Goal: Task Accomplishment & Management: Manage account settings

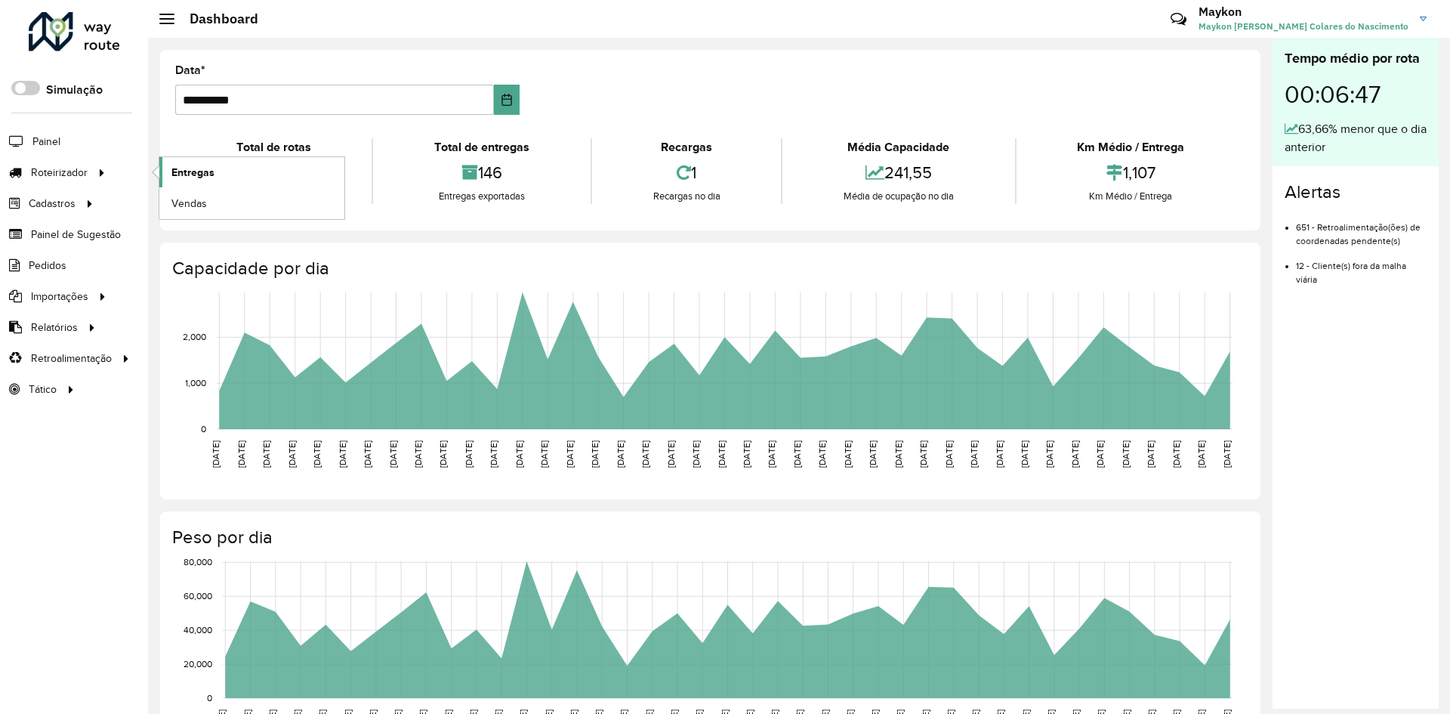
click at [184, 175] on span "Entregas" at bounding box center [192, 173] width 43 height 16
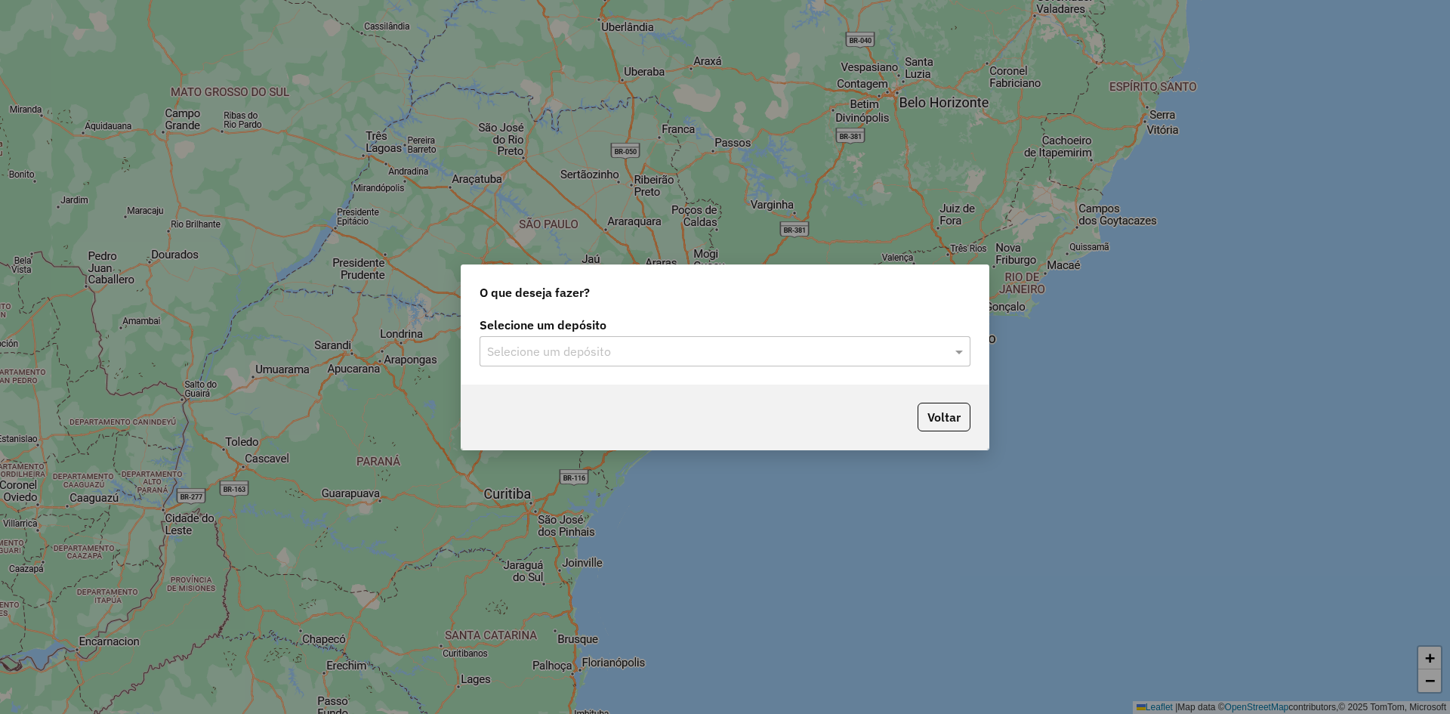
click at [607, 360] on div "Selecione um depósito" at bounding box center [725, 351] width 491 height 30
click at [608, 391] on div "BRAMAM - [GEOGRAPHIC_DATA]" at bounding box center [724, 395] width 489 height 26
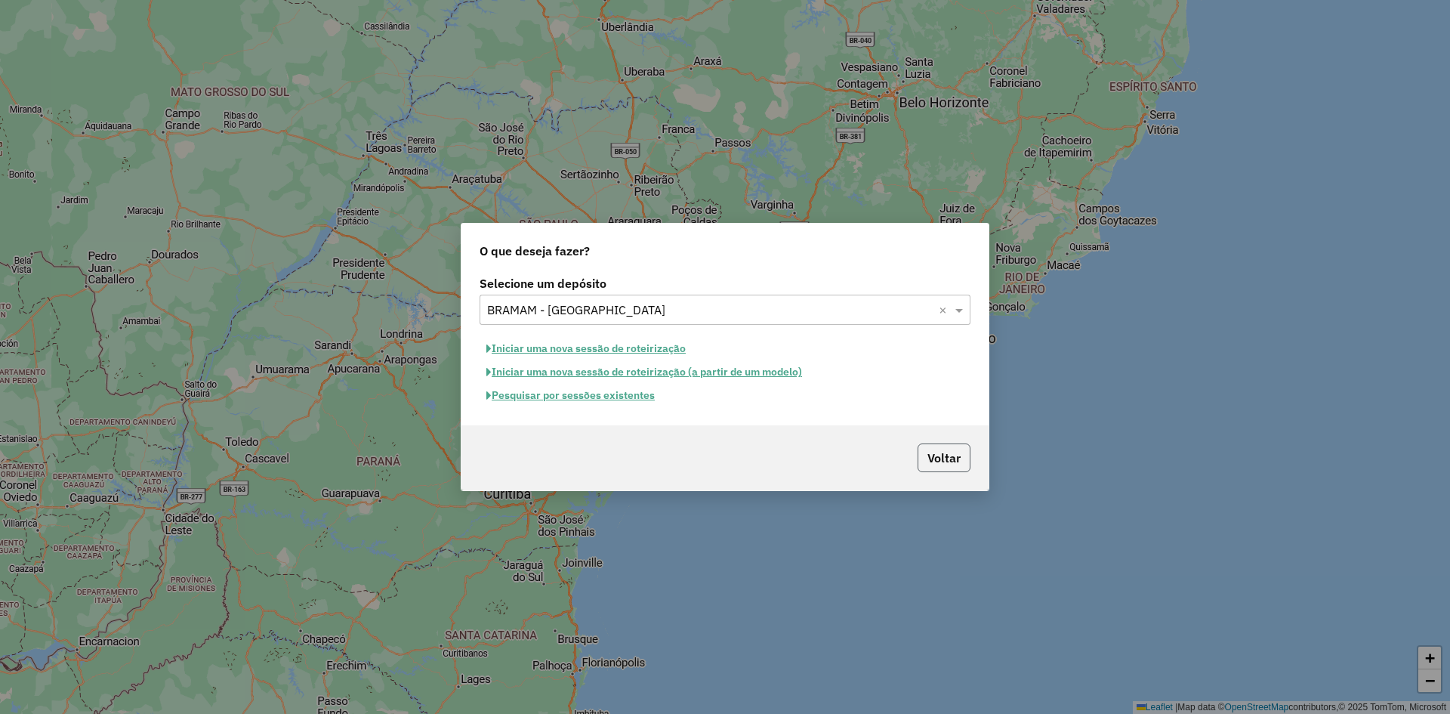
click at [952, 456] on button "Voltar" at bounding box center [944, 457] width 53 height 29
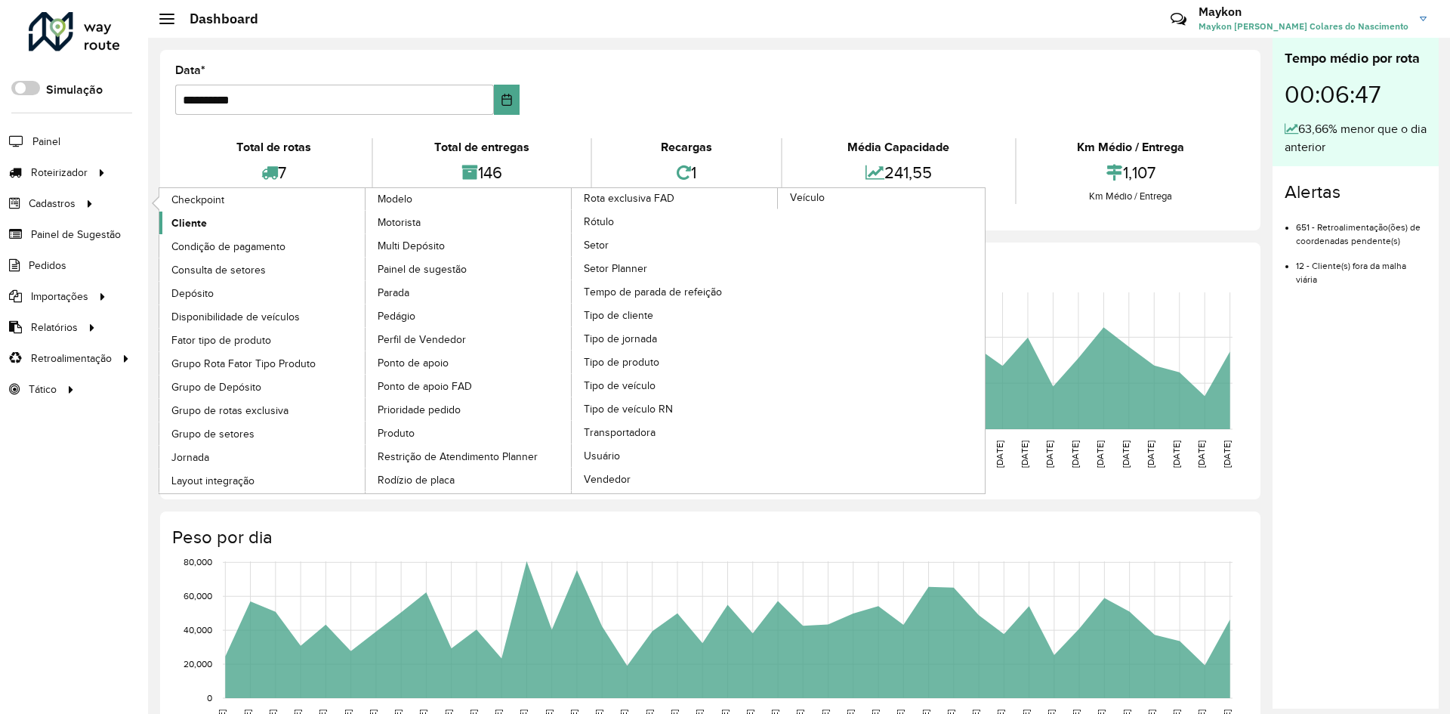
click at [182, 224] on span "Cliente" at bounding box center [188, 223] width 35 height 16
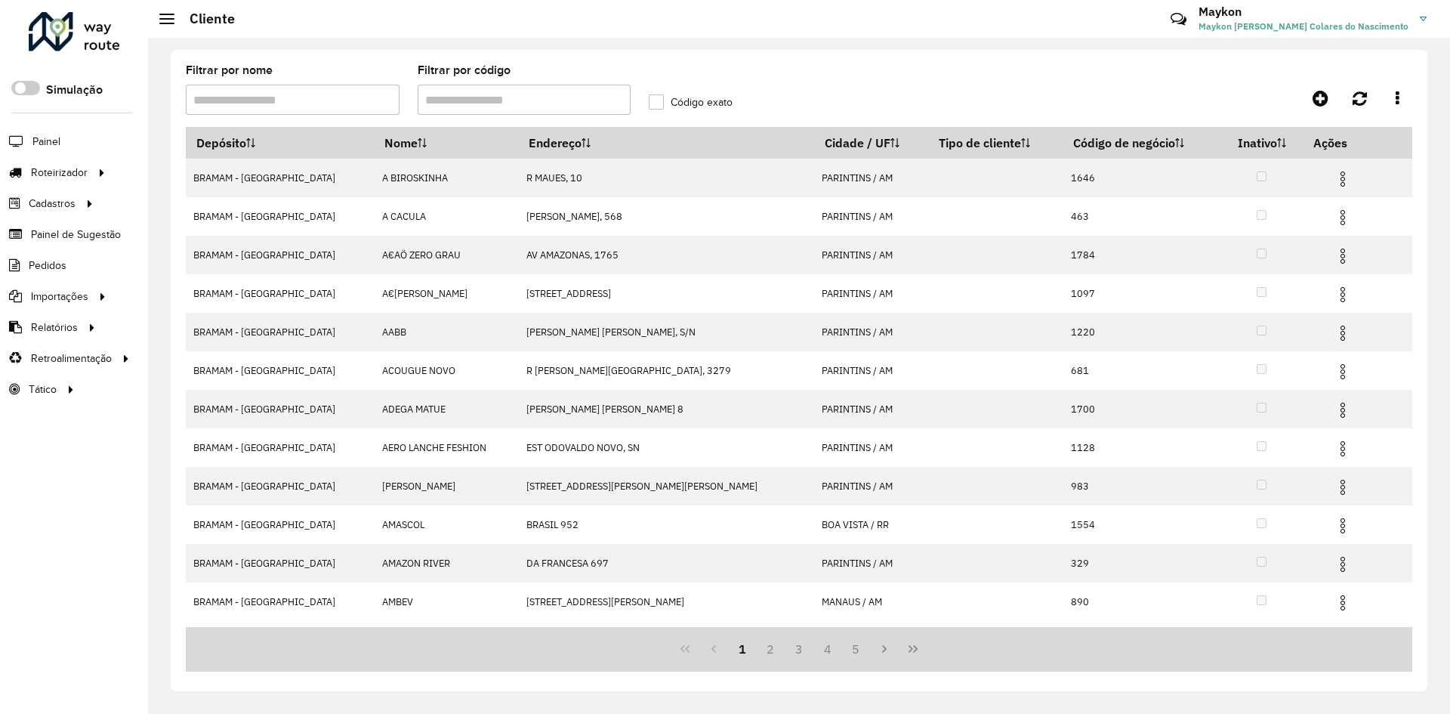
click at [510, 97] on input "Filtrar por código" at bounding box center [525, 100] width 214 height 30
paste input "****"
type input "****"
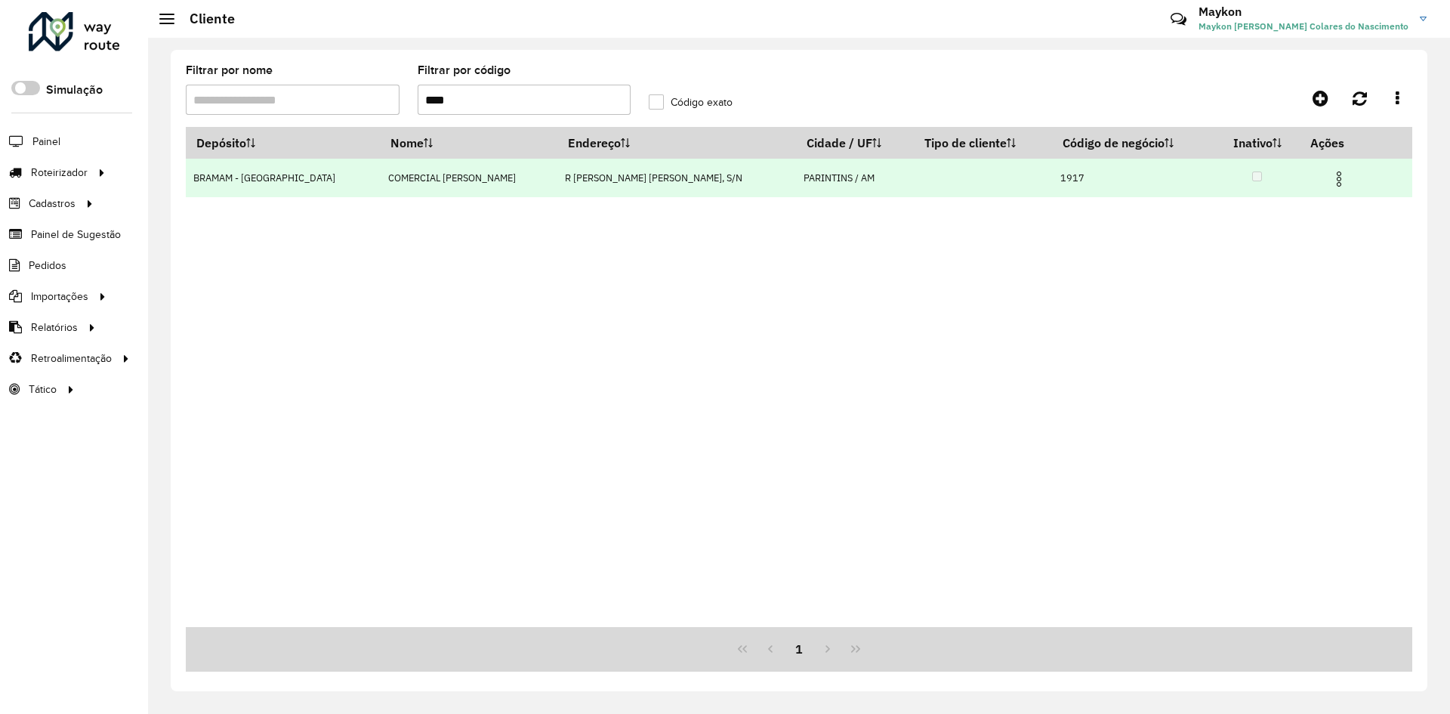
click at [1330, 188] on img at bounding box center [1339, 179] width 18 height 18
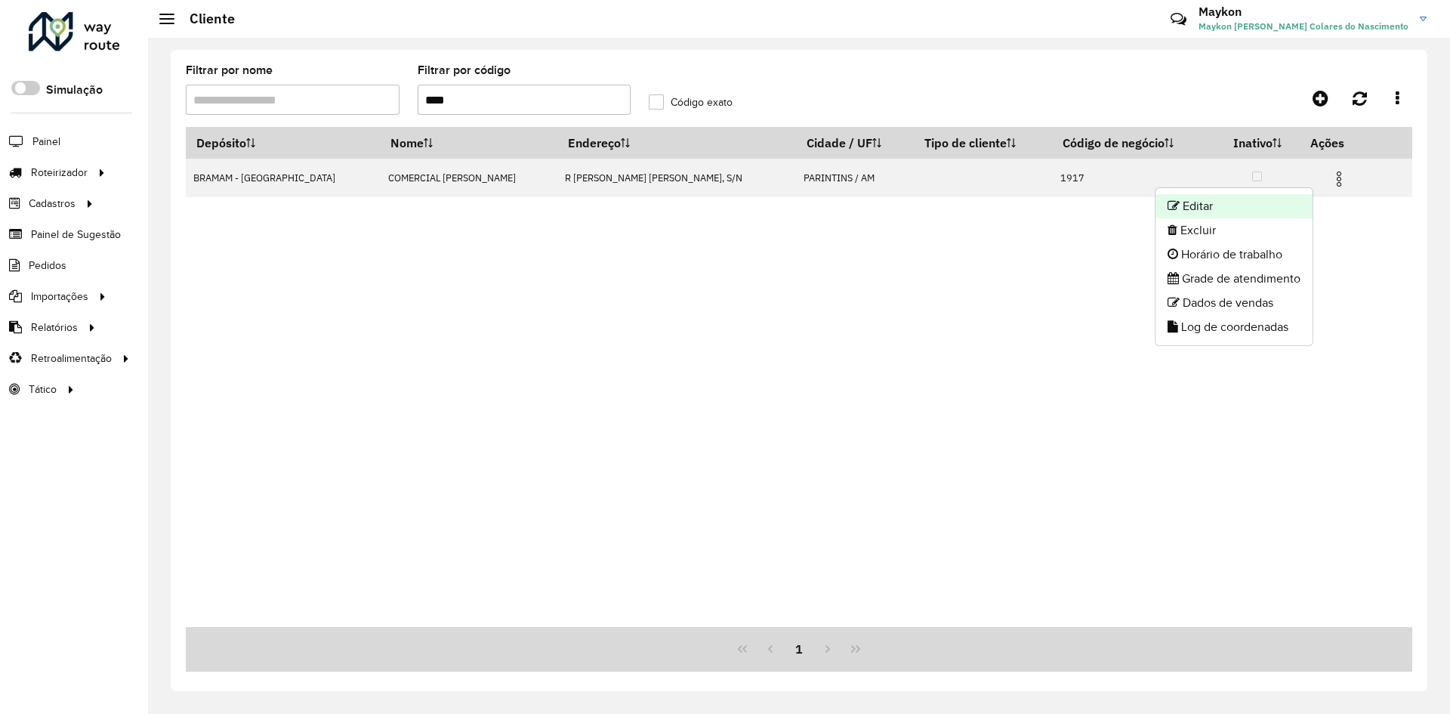
click at [1262, 212] on li "Editar" at bounding box center [1233, 206] width 157 height 24
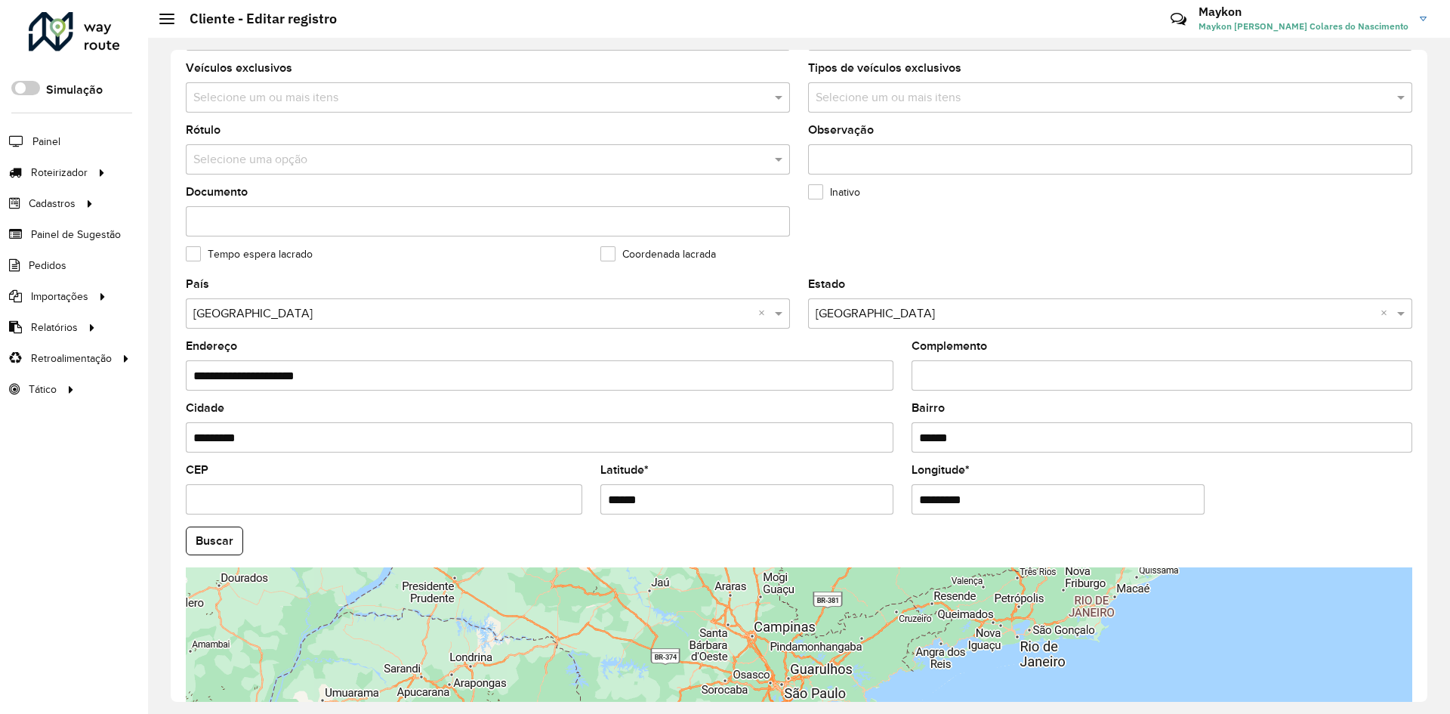
scroll to position [410, 0]
